Goal: Contribute content

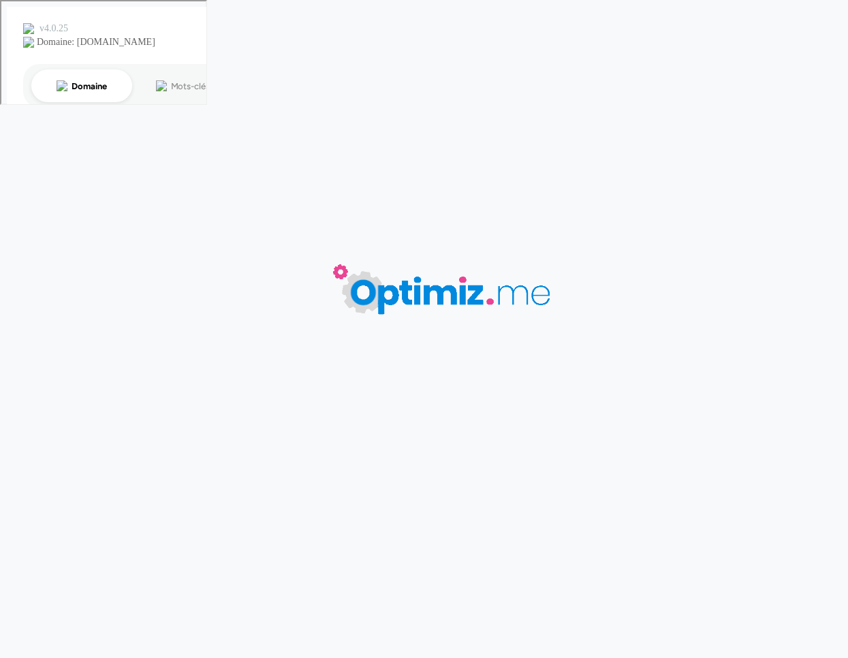
type input "Impression quadri : qu'est-ce que la quadrichromie ?"
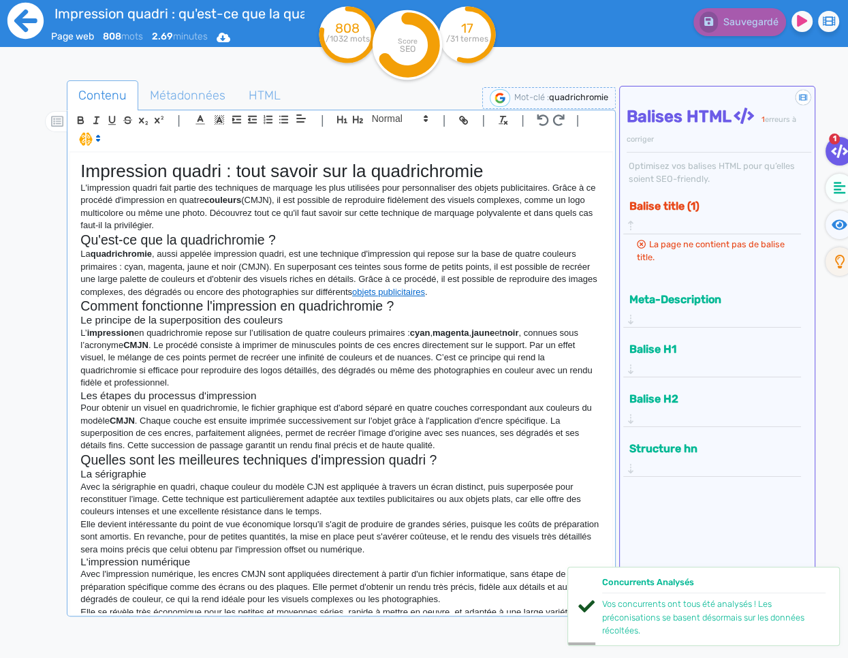
click at [30, 20] on icon at bounding box center [25, 20] width 37 height 37
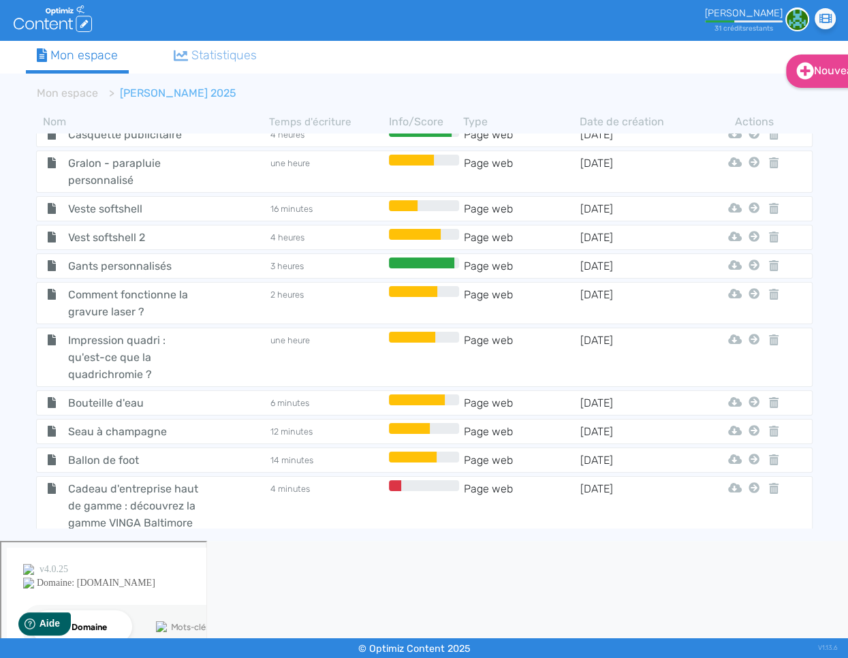
scroll to position [1532, 0]
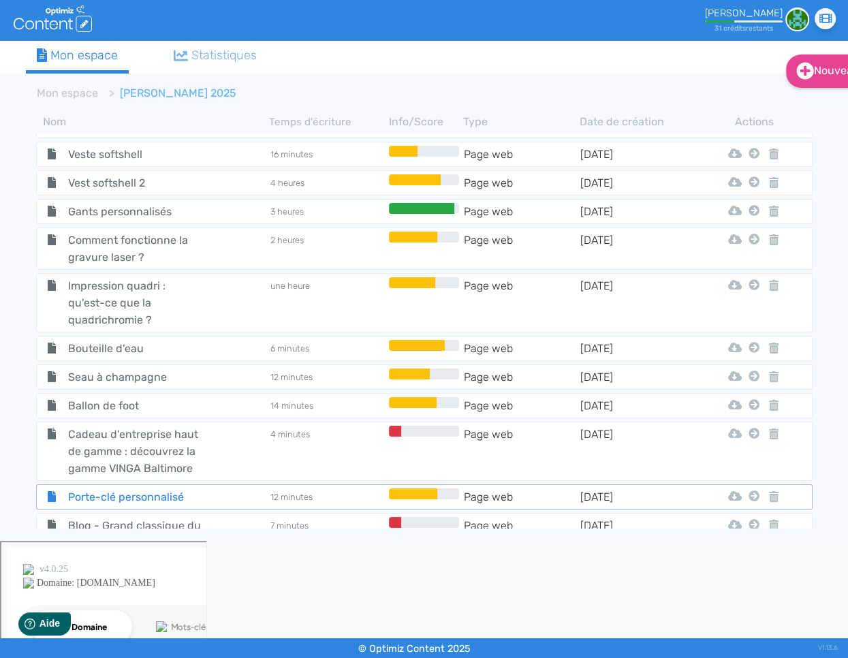
click at [172, 488] on span "Porte-clé personnalisé" at bounding box center [134, 496] width 153 height 17
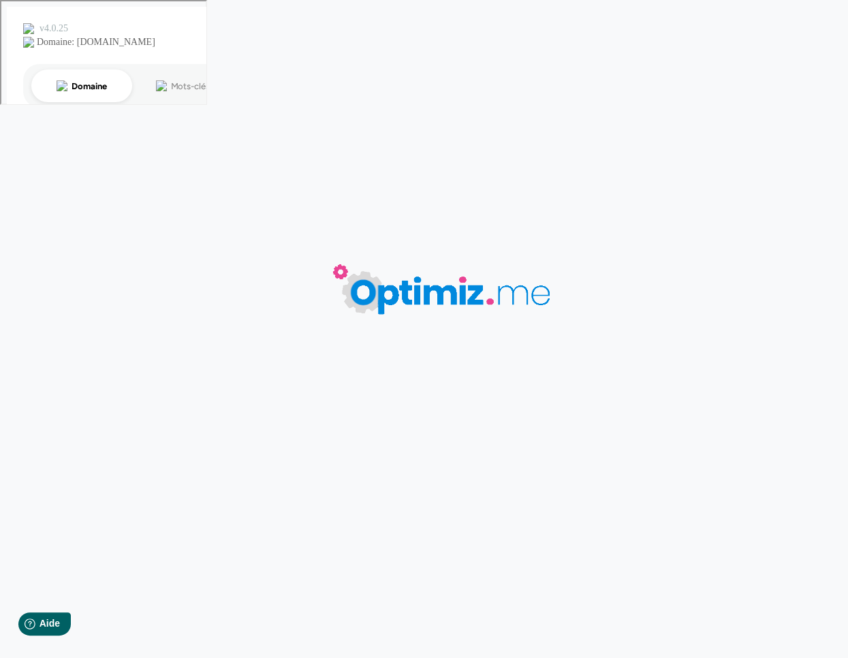
type input "Porte-clé personnalisé"
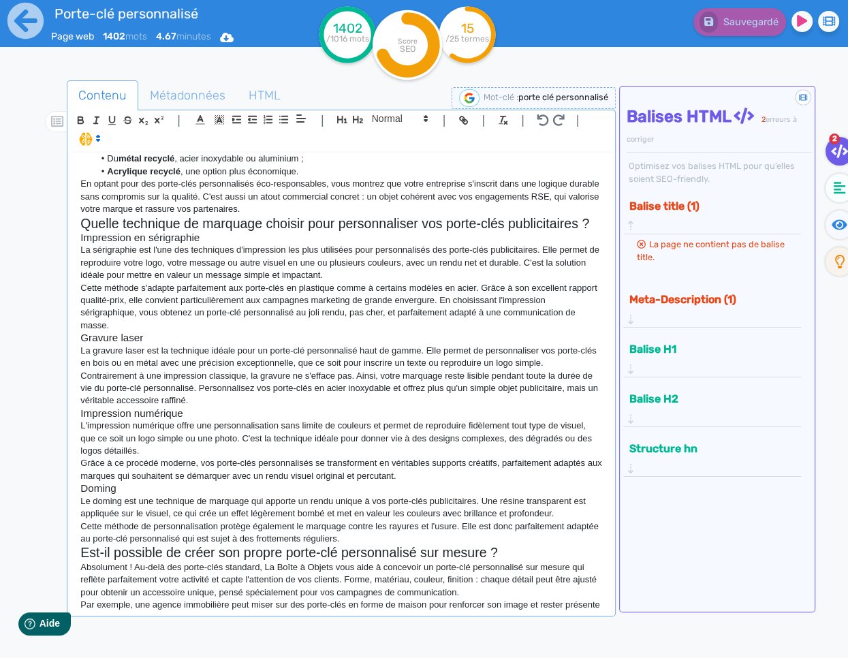
scroll to position [821, 0]
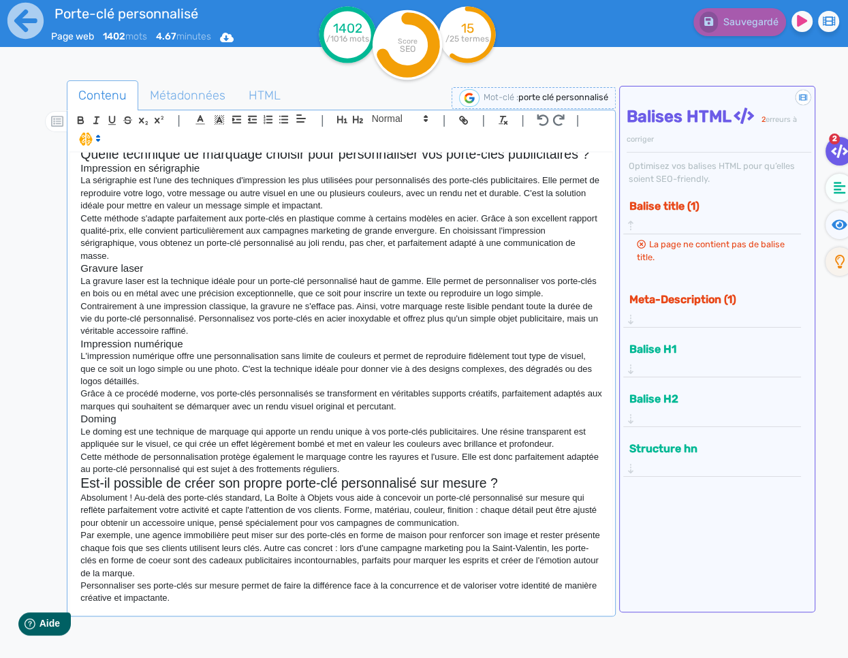
click at [236, 607] on div "Porte-clé personnalisé avec logo pour entreprise Faites briller votre marque au…" at bounding box center [341, 383] width 542 height 460
click at [577, 431] on p "Le doming est une technique de marquage qui apporte un rendu unique à vos porte…" at bounding box center [341, 438] width 522 height 25
click at [296, 605] on div "Porte-clé personnalisé avec logo pour entreprise Faites briller votre marque au…" at bounding box center [341, 383] width 542 height 460
drag, startPoint x: 381, startPoint y: 588, endPoint x: 288, endPoint y: 590, distance: 92.6
click at [287, 591] on p "Personnaliser ses porte-clés sur mesure permet de faire la différence face à la…" at bounding box center [341, 592] width 522 height 25
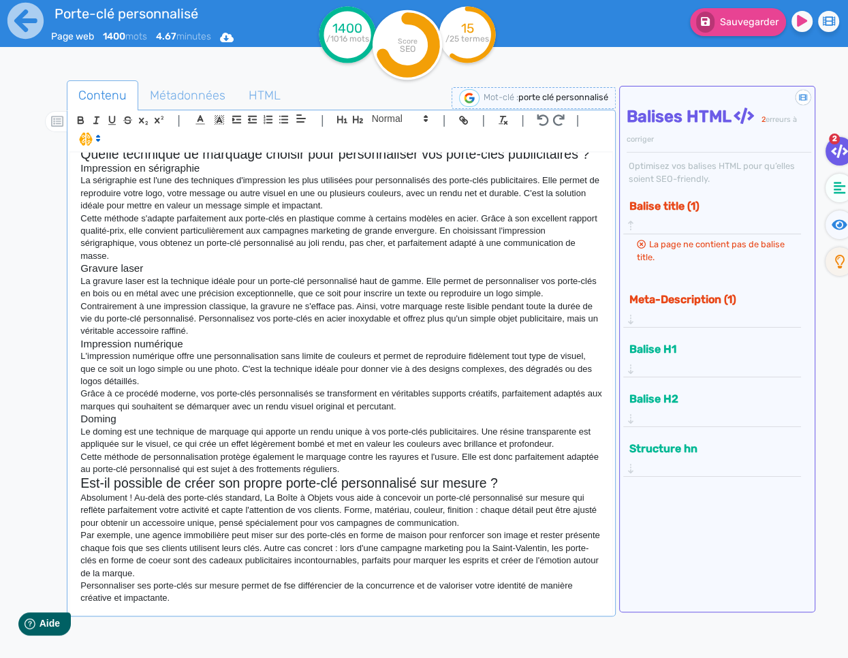
click at [290, 586] on p "Personnaliser ses porte-clés sur mesure permet de fse différencier de la concur…" at bounding box center [341, 592] width 522 height 25
click at [256, 599] on p "Personnaliser ses porte-clés sur mesure permet de se différencier de la concurr…" at bounding box center [341, 592] width 522 height 25
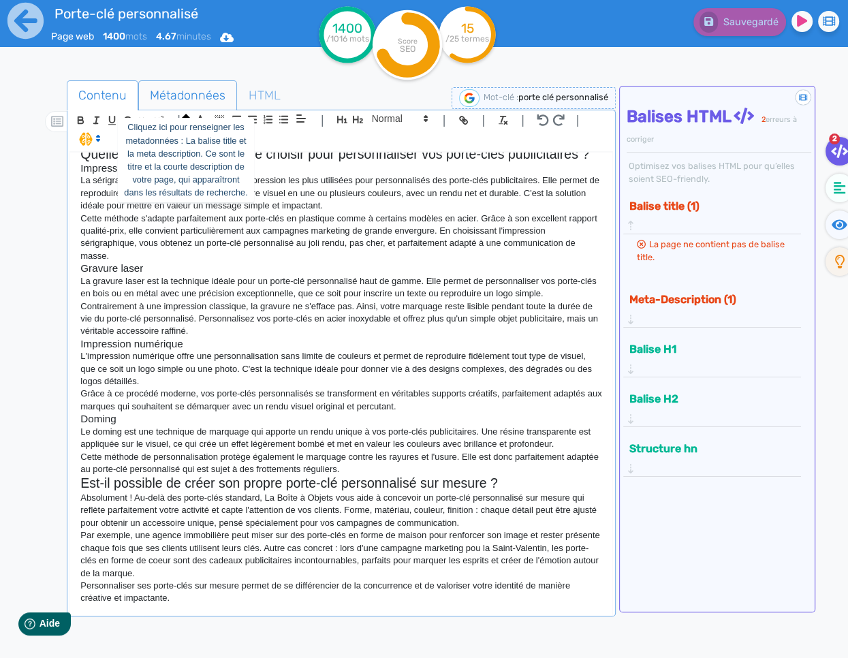
click at [192, 84] on span "Métadonnées" at bounding box center [187, 95] width 97 height 37
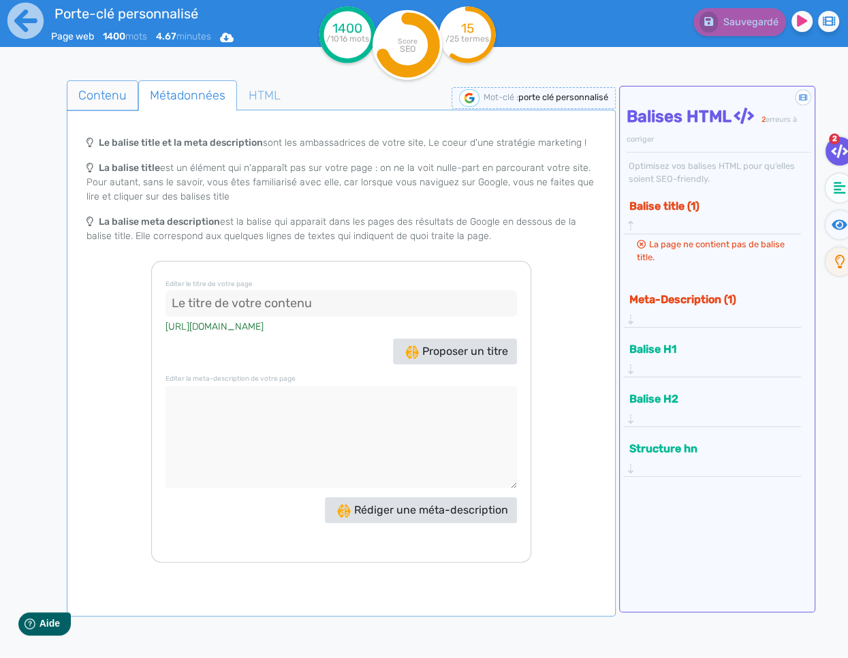
click at [124, 104] on span "Contenu" at bounding box center [102, 95] width 70 height 37
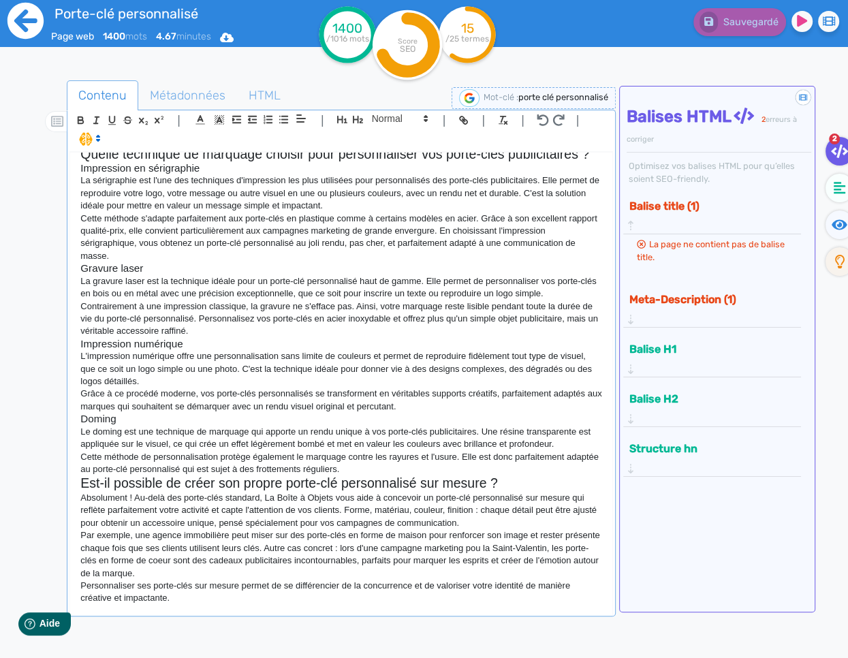
click at [33, 22] on icon at bounding box center [25, 20] width 37 height 37
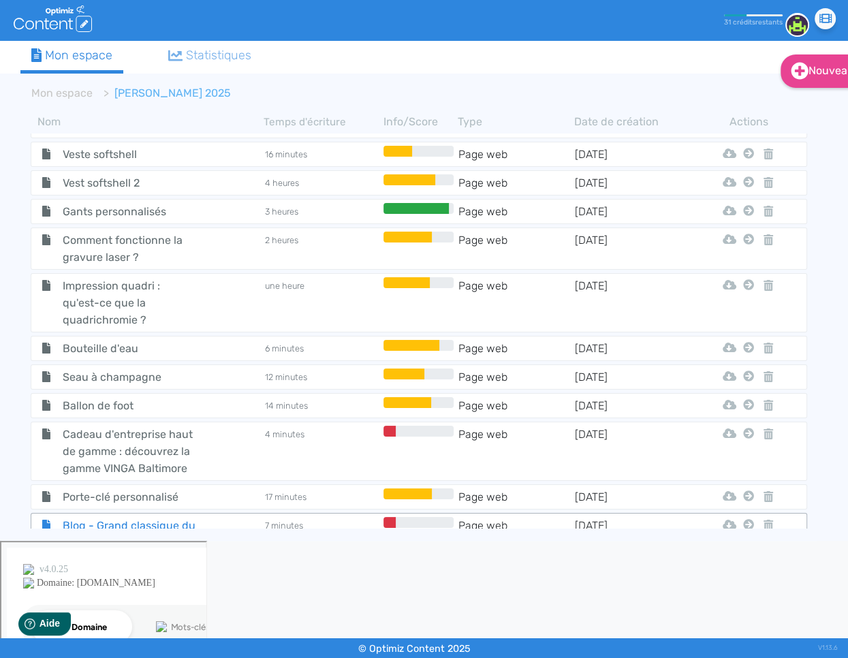
scroll to position [0, 7]
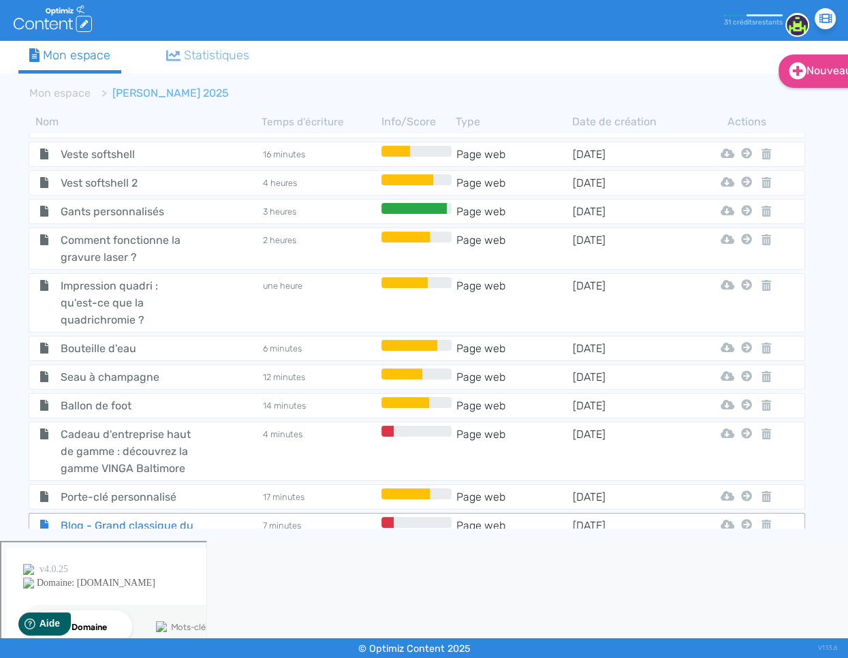
click at [169, 517] on span "Blog - Grand classique du goodies : le pin's personnalisé" at bounding box center [126, 542] width 153 height 51
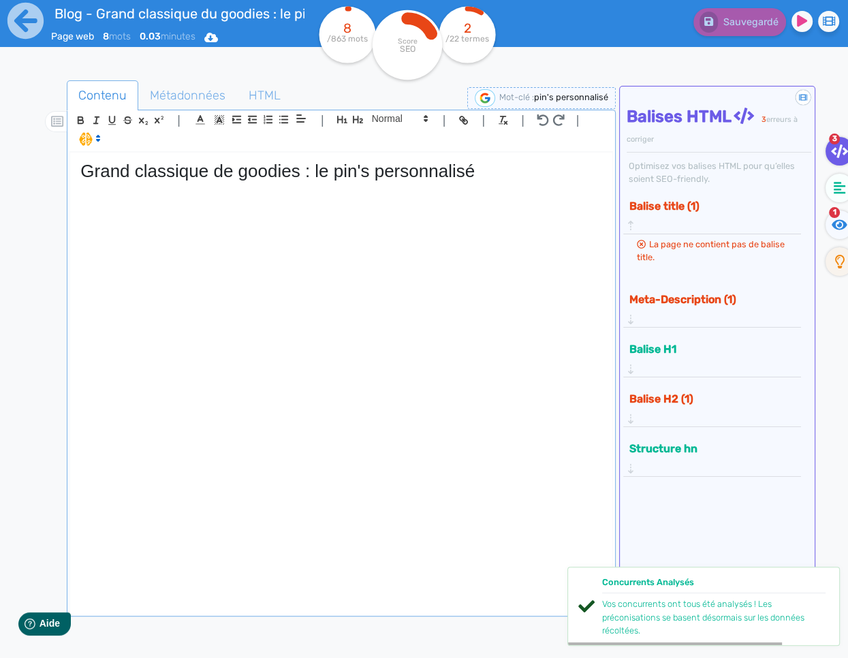
click at [343, 227] on div "Grand classique de goodies : le pin's personnalisé" at bounding box center [341, 383] width 542 height 460
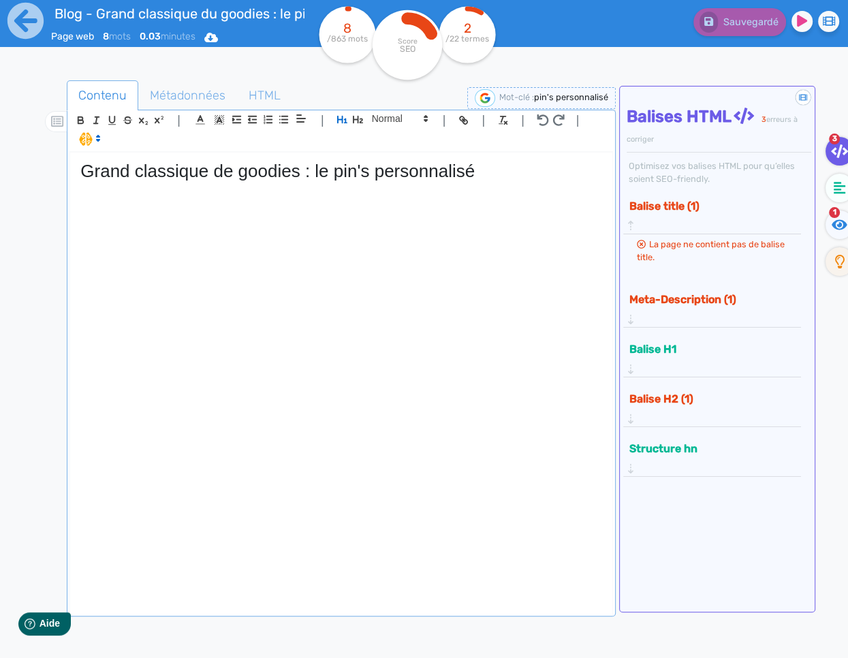
click at [210, 224] on div "Grand classique de goodies : le pin's personnalisé" at bounding box center [341, 383] width 542 height 460
click at [236, 162] on h1 "Grand classique de goodies : le pin's personnalisé" at bounding box center [341, 171] width 522 height 21
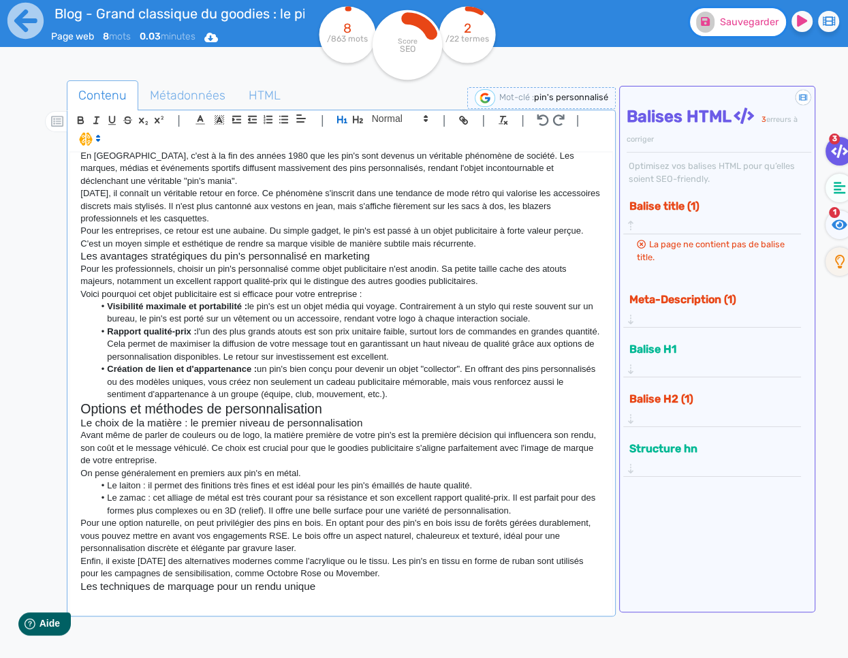
click at [729, 15] on button "Sauvegarder" at bounding box center [738, 22] width 96 height 28
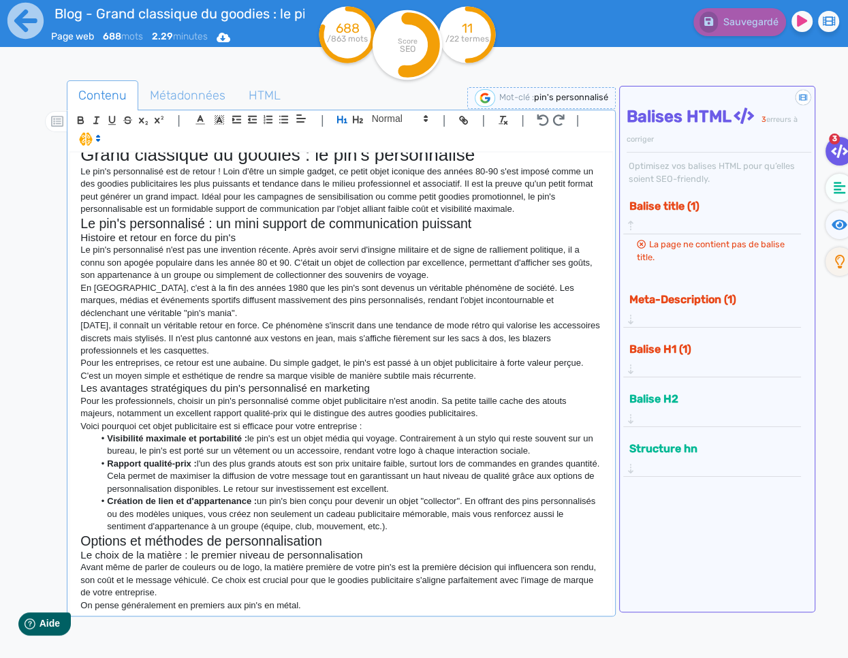
scroll to position [0, 0]
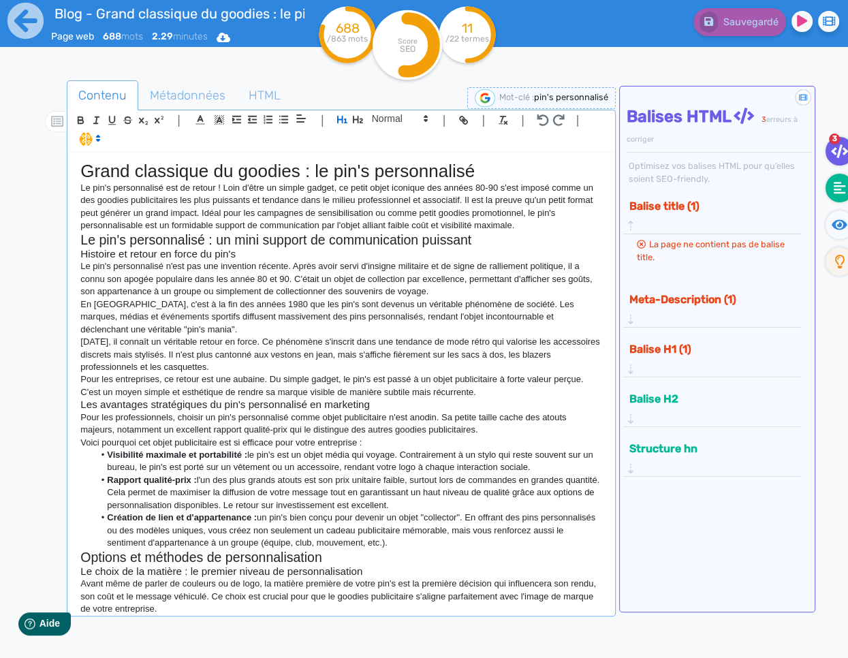
click at [834, 190] on icon at bounding box center [840, 188] width 12 height 14
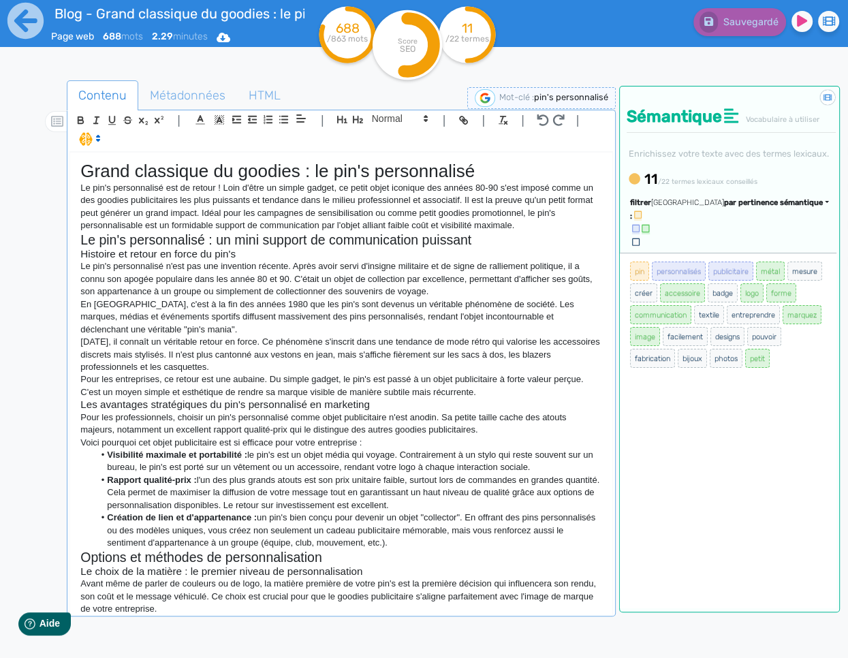
drag, startPoint x: 784, startPoint y: 229, endPoint x: 778, endPoint y: 234, distance: 8.3
click at [783, 194] on div "Sémantique Vocabulaire à utiliser Enrichissez votre texte avec des termes lexic…" at bounding box center [729, 140] width 219 height 108
click at [775, 207] on span "par pertinence sémantique" at bounding box center [773, 202] width 99 height 9
click at [747, 253] on link "par fréquence" at bounding box center [708, 243] width 114 height 18
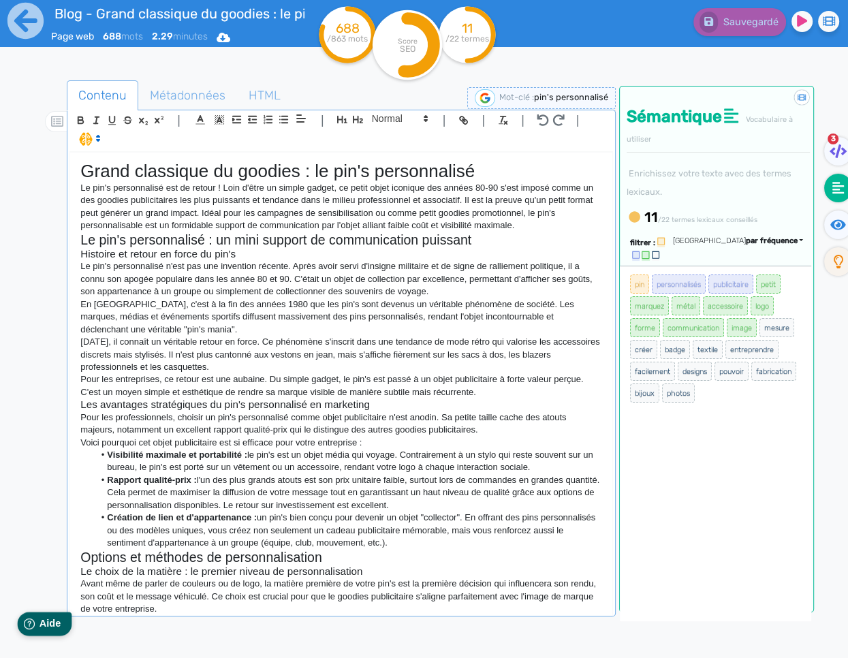
click at [31, 629] on div "Help Aide" at bounding box center [45, 623] width 54 height 24
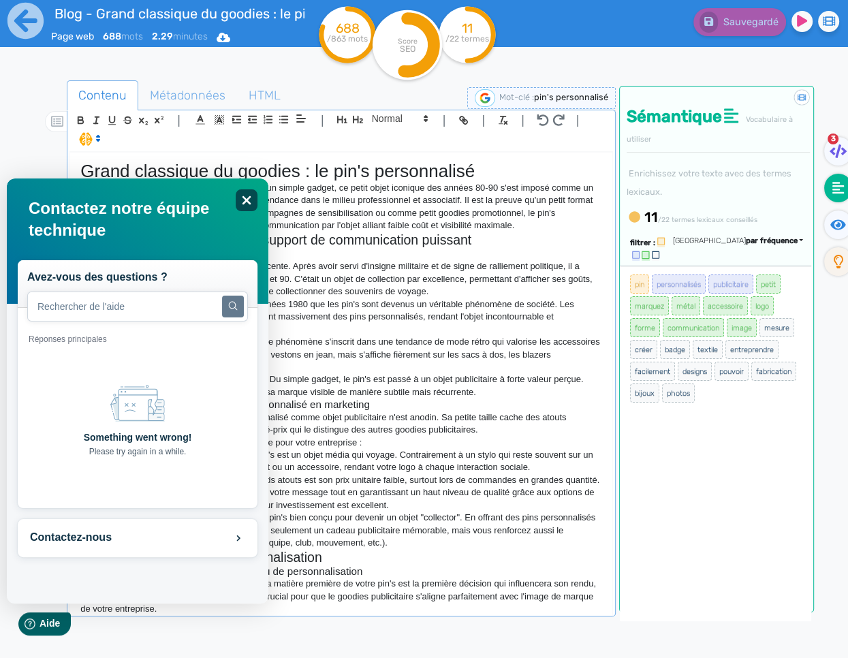
click at [250, 200] on icon "Close" at bounding box center [245, 200] width 10 height 10
